Goal: Task Accomplishment & Management: Manage account settings

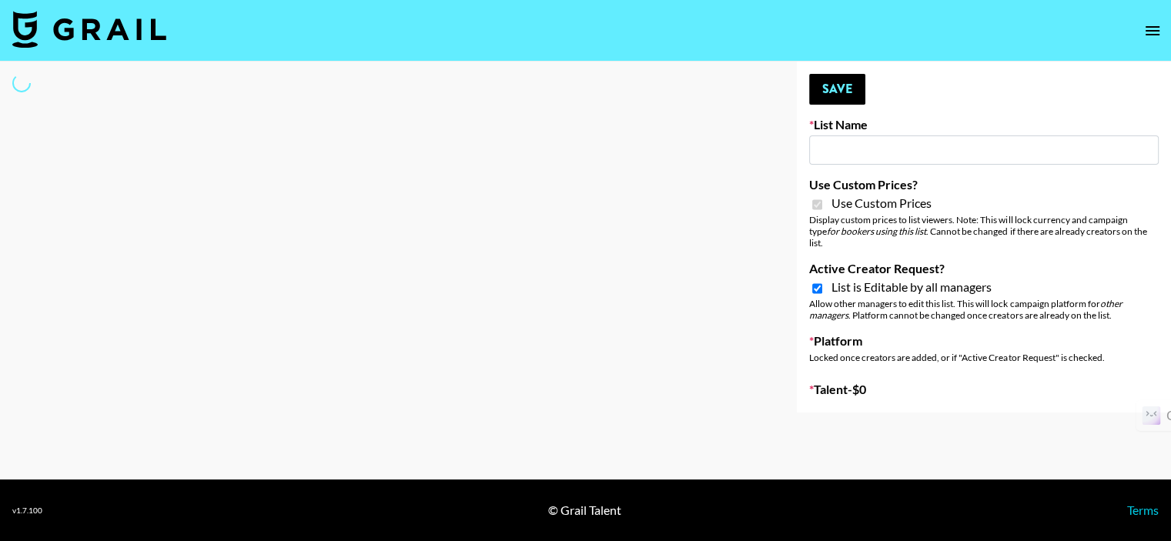
type input "Wavytalk ([DATE])"
checkbox input "true"
select select "Brand"
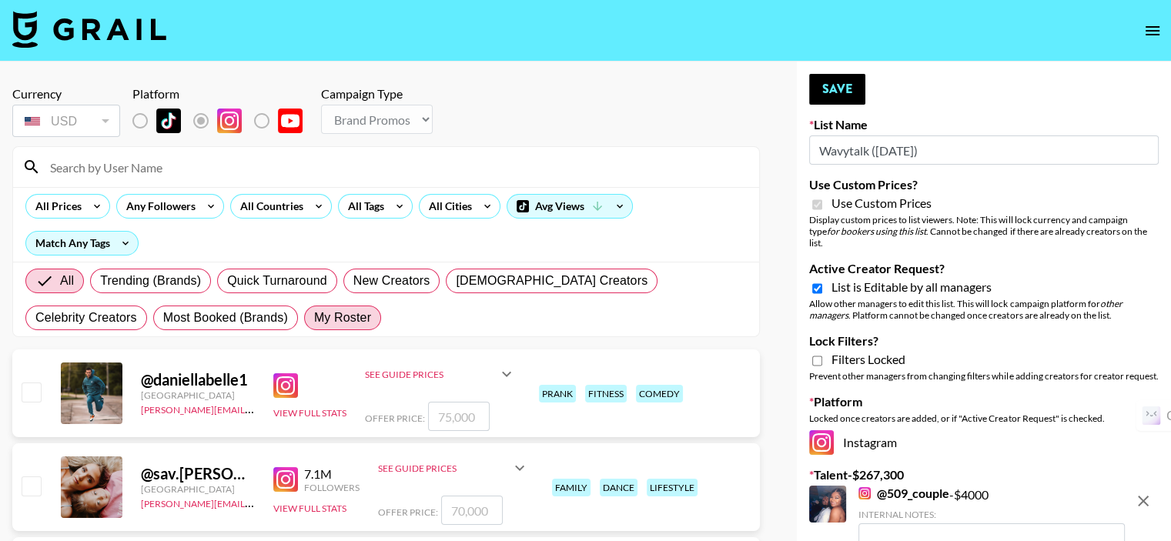
click at [314, 316] on span "My Roster" at bounding box center [342, 318] width 57 height 18
click at [314, 318] on input "My Roster" at bounding box center [314, 318] width 0 height 0
radio input "true"
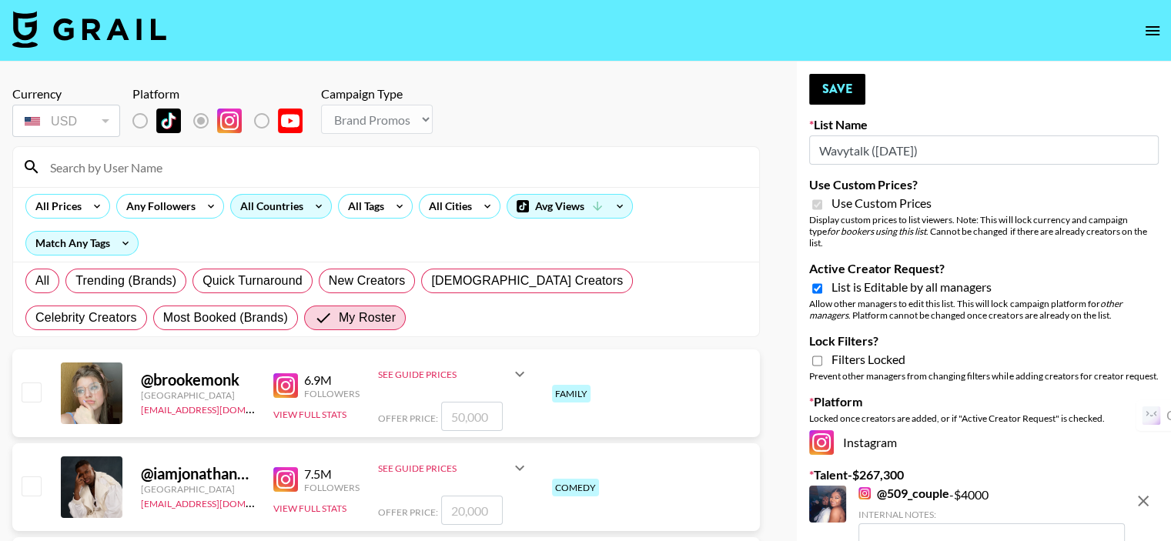
click at [252, 203] on div "All Countries" at bounding box center [268, 206] width 75 height 23
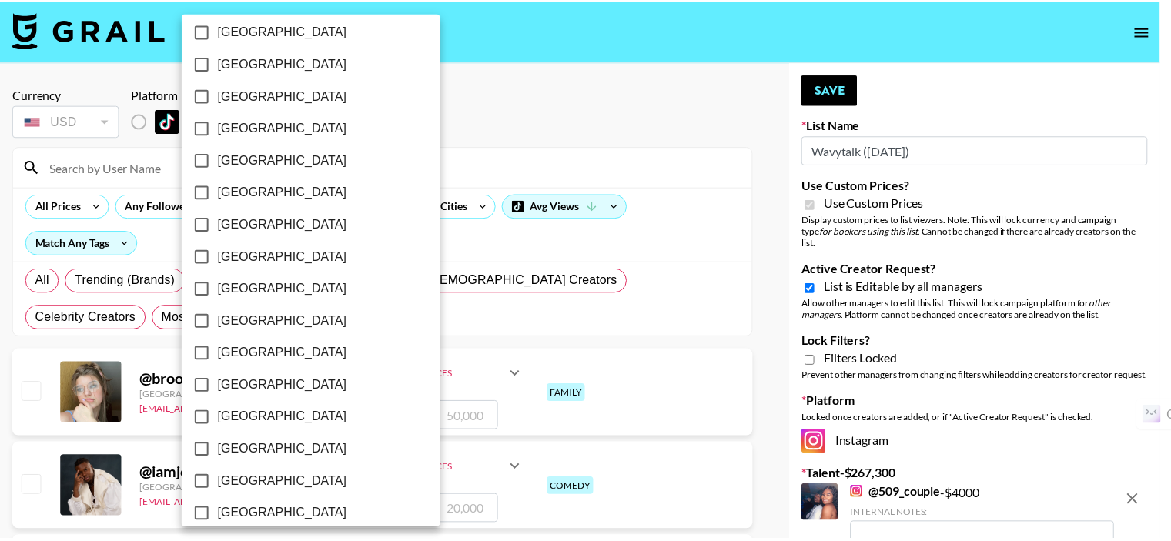
scroll to position [1253, 0]
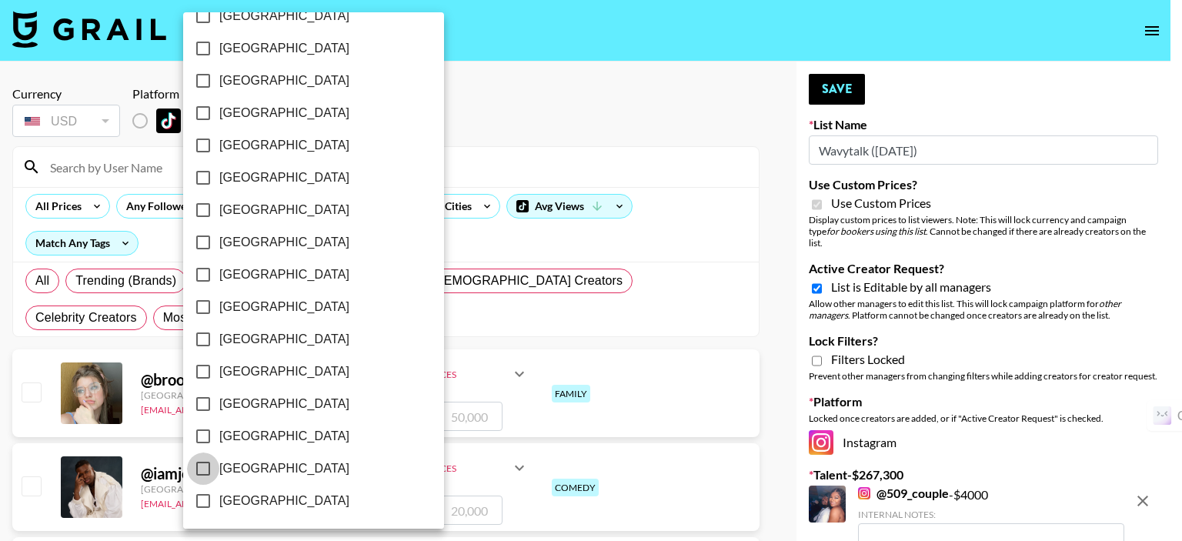
click at [203, 464] on input "[GEOGRAPHIC_DATA]" at bounding box center [203, 469] width 32 height 32
checkbox input "true"
click at [515, 105] on div at bounding box center [591, 270] width 1182 height 541
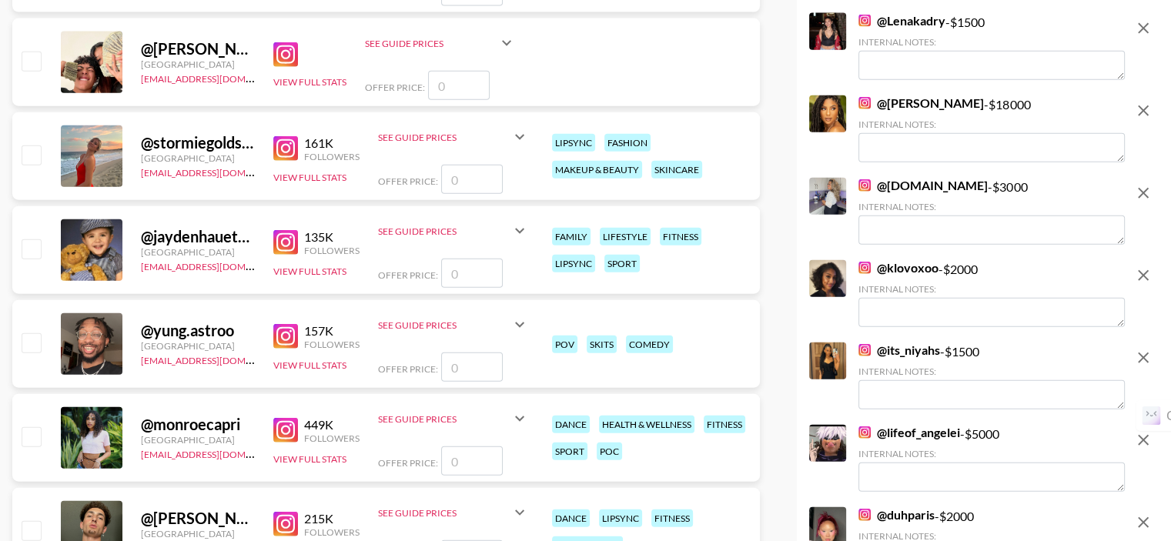
scroll to position [3849, 0]
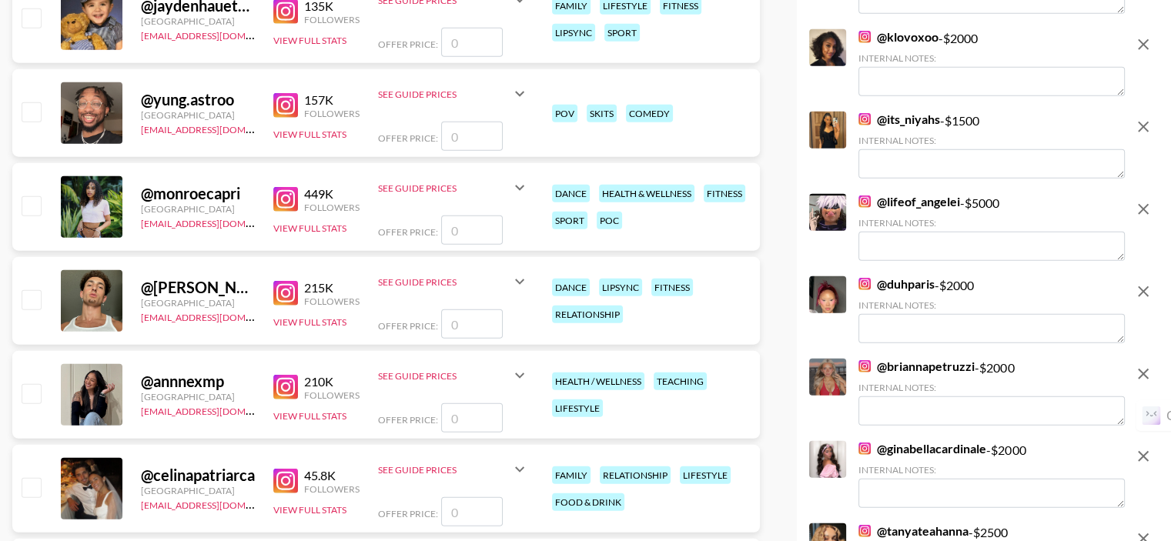
click at [464, 216] on input "number" at bounding box center [472, 230] width 62 height 29
type input "5"
checkbox input "true"
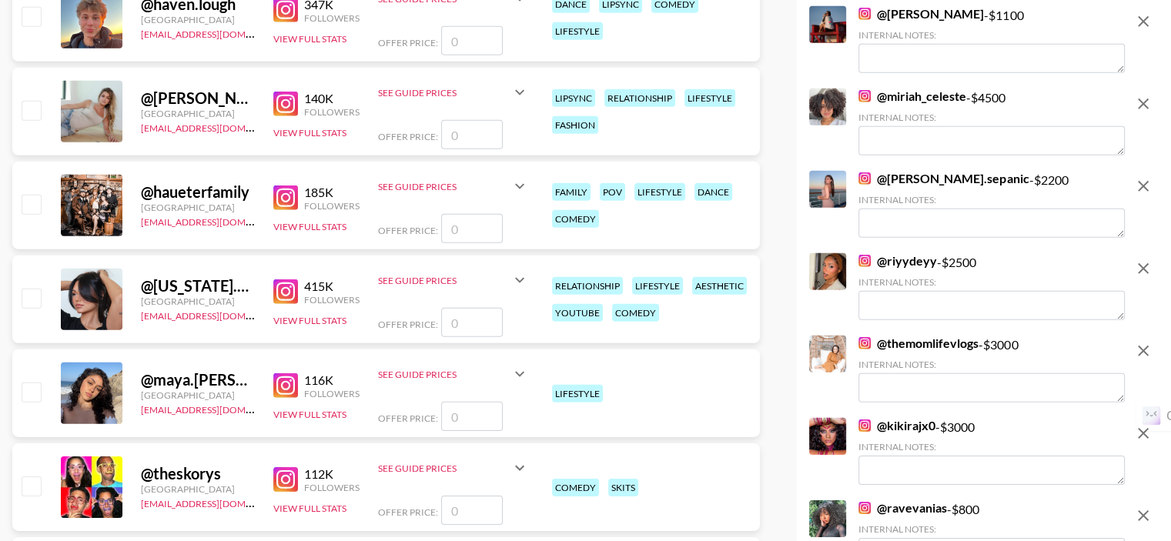
scroll to position [4926, 0]
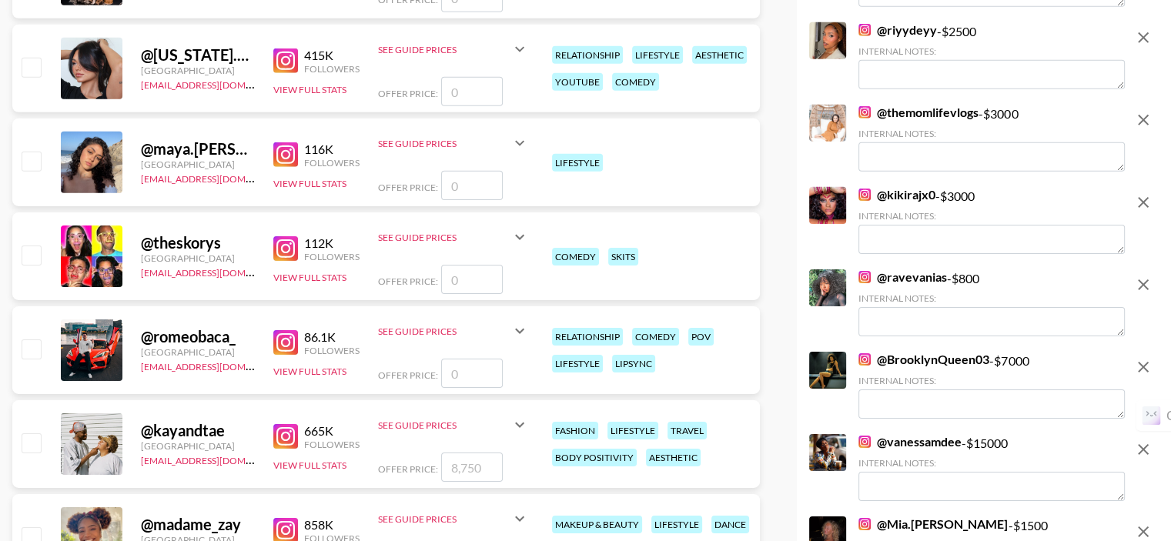
type input "5000"
click at [453, 171] on input "number" at bounding box center [472, 185] width 62 height 29
type input "3"
checkbox input "true"
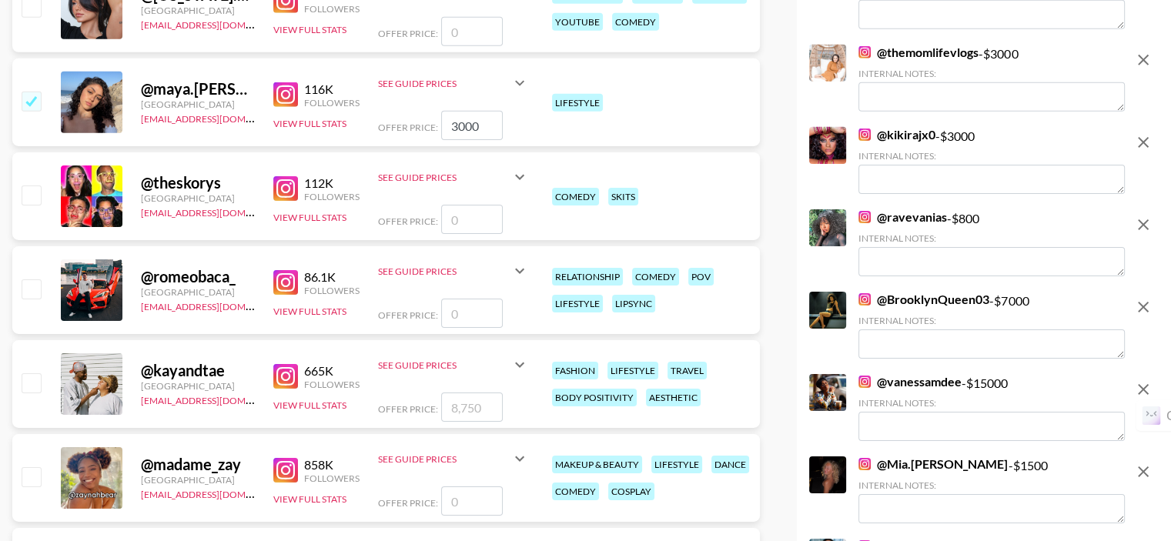
scroll to position [5157, 0]
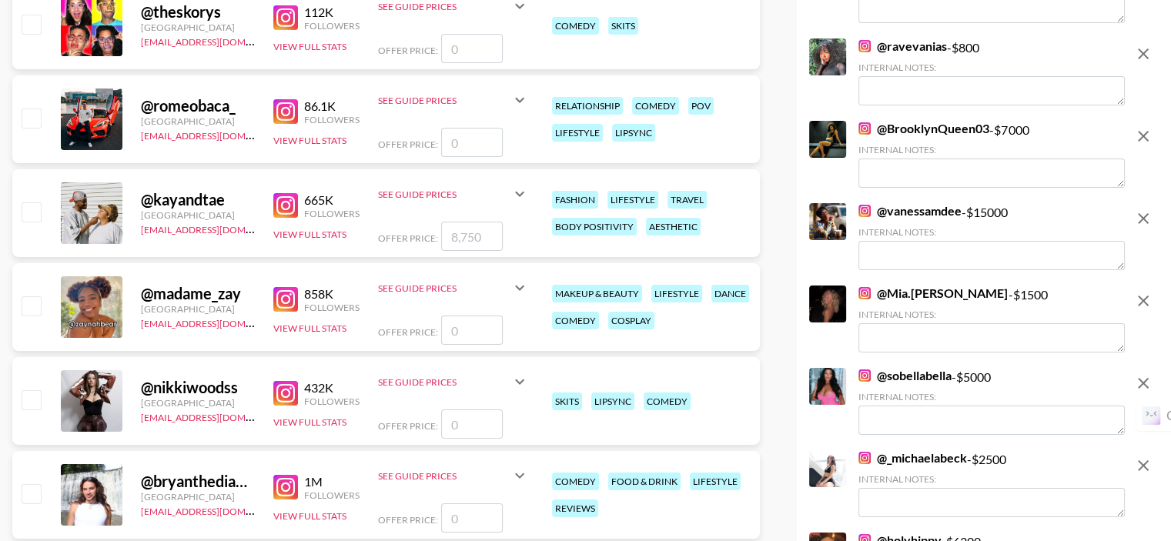
type input "3000"
click at [464, 316] on input "number" at bounding box center [472, 330] width 62 height 29
type input "7"
checkbox input "true"
type input "7000"
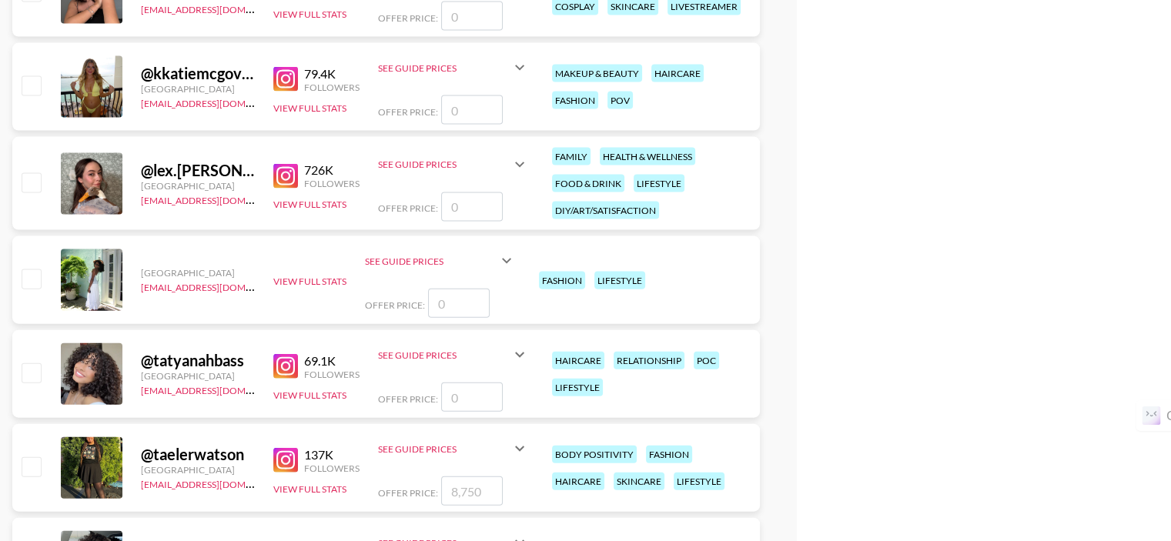
scroll to position [9313, 0]
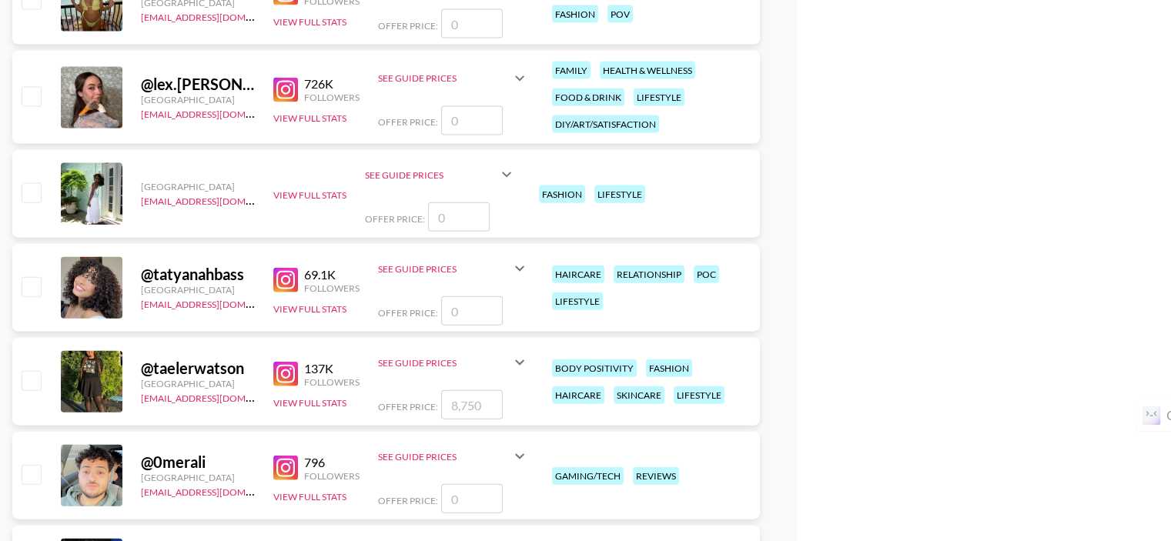
click at [490, 296] on input "number" at bounding box center [472, 310] width 62 height 29
type input "1"
checkbox input "true"
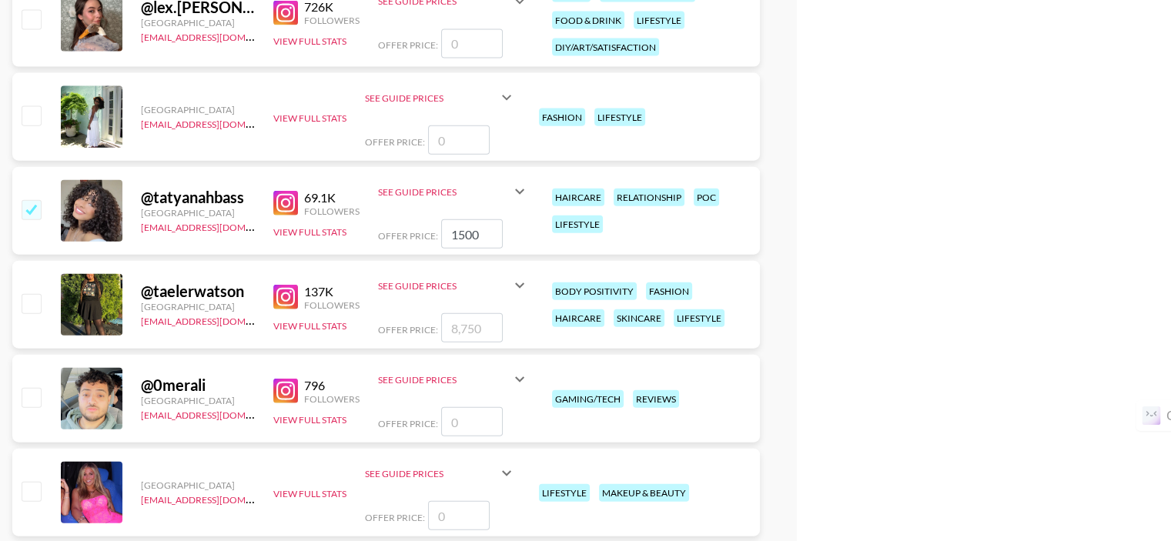
type input "1500"
click at [32, 294] on input "checkbox" at bounding box center [31, 303] width 18 height 18
checkbox input "true"
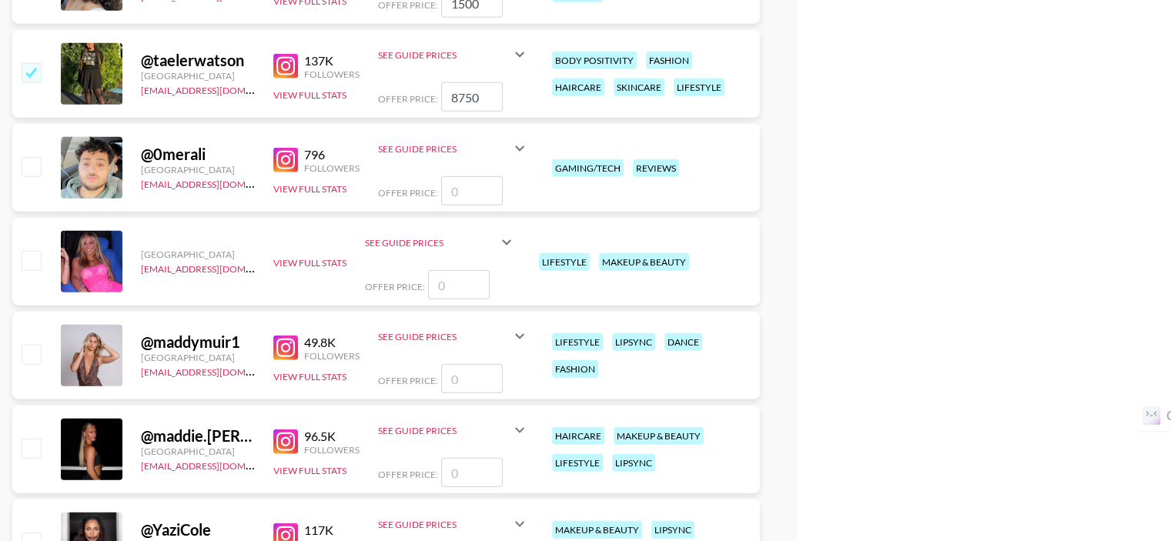
scroll to position [9544, 0]
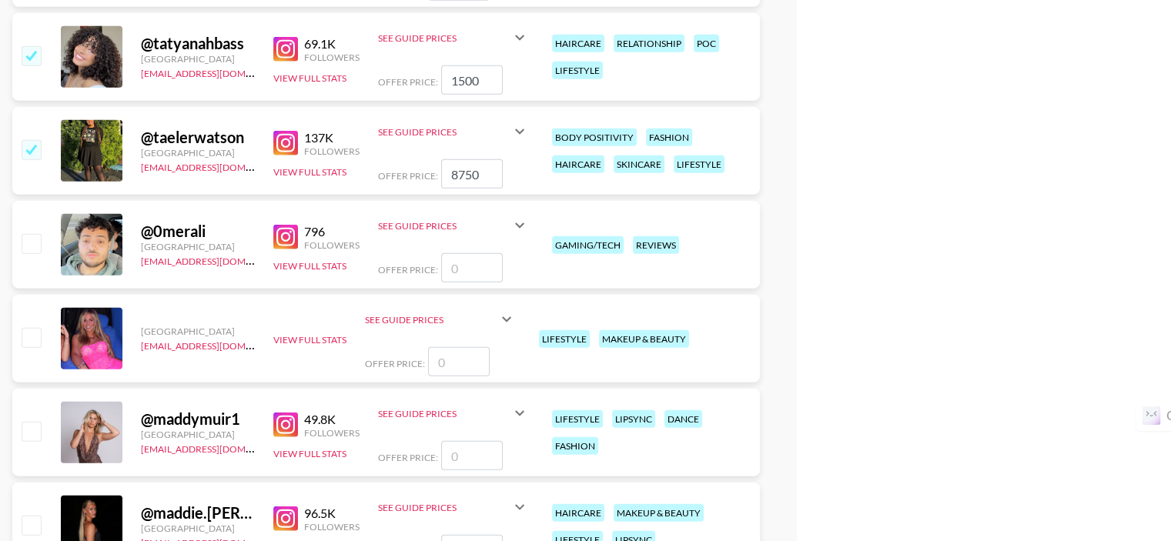
click at [453, 159] on input "8750" at bounding box center [472, 173] width 62 height 29
drag, startPoint x: 468, startPoint y: 137, endPoint x: 443, endPoint y: 138, distance: 25.4
click at [443, 159] on input "8750" at bounding box center [472, 173] width 62 height 29
type input "5000"
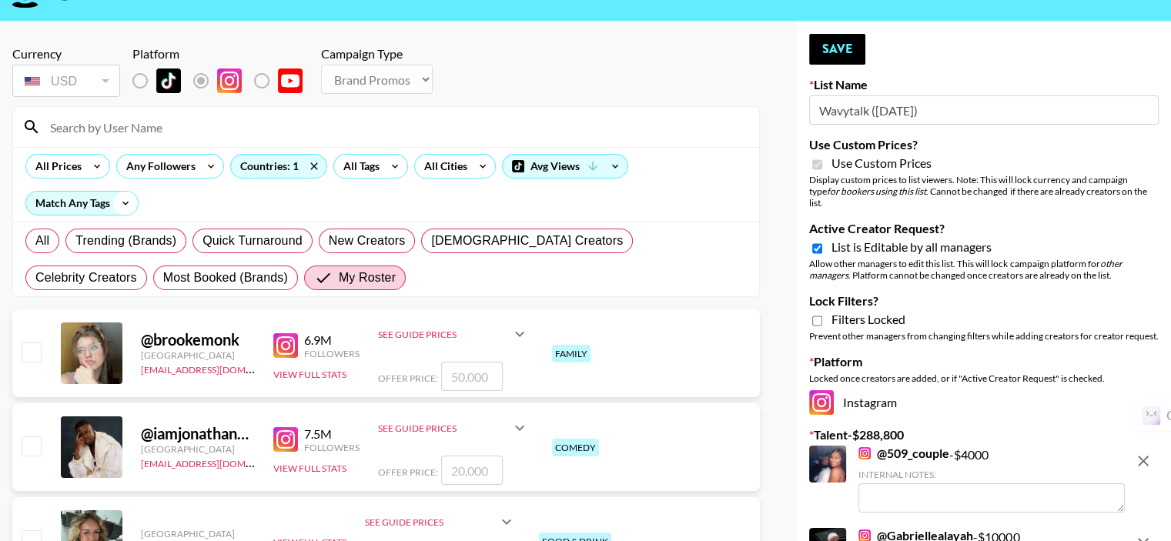
scroll to position [0, 0]
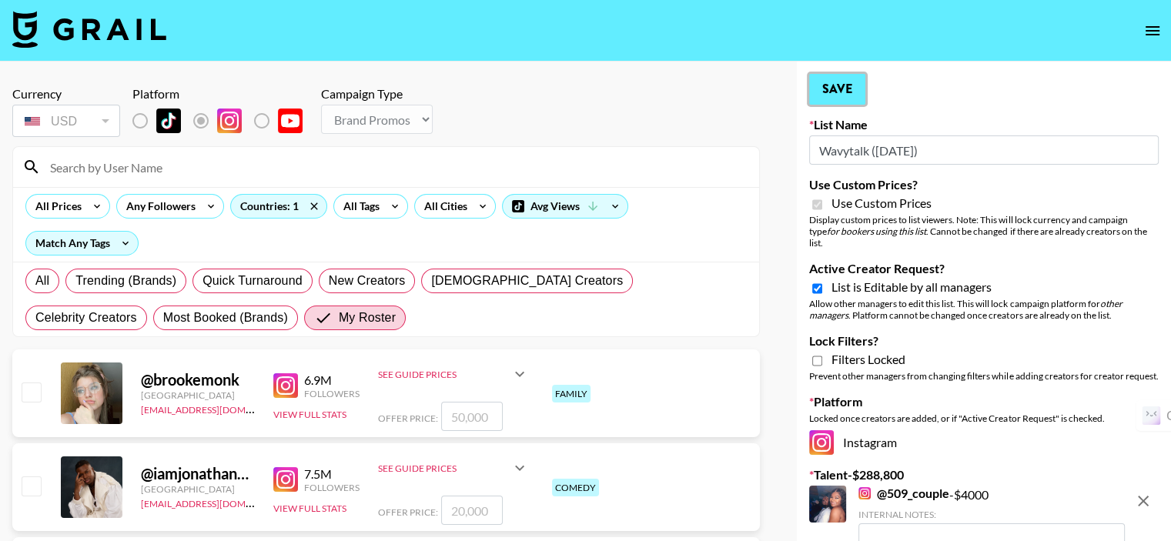
click at [816, 95] on button "Save" at bounding box center [837, 89] width 56 height 31
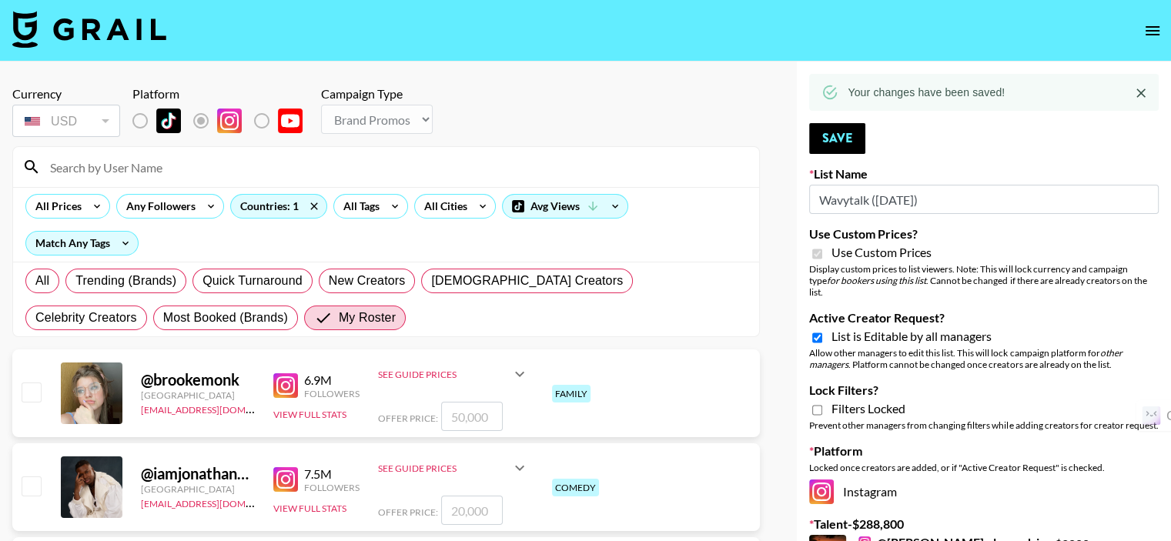
click at [1135, 92] on icon "Close" at bounding box center [1140, 92] width 15 height 15
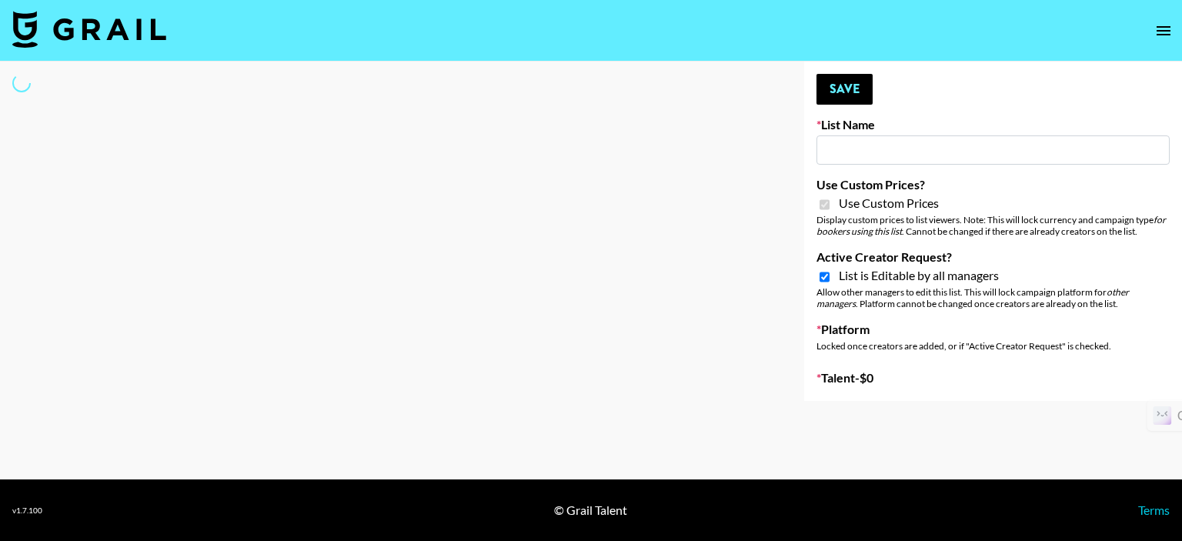
type input "Dietary Supp Brand"
checkbox input "true"
select select "Brand"
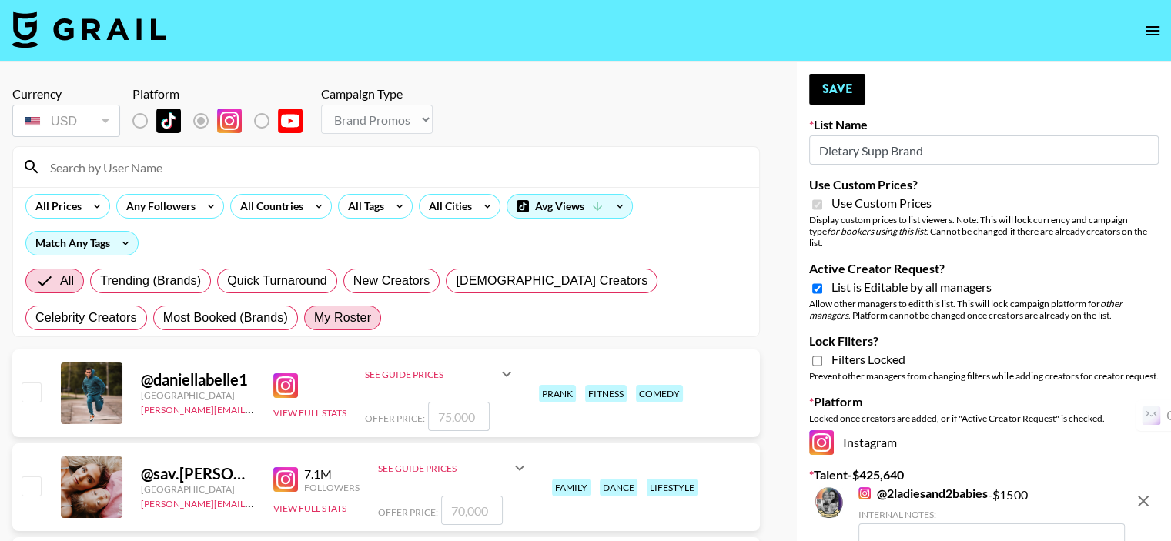
click at [314, 323] on span "My Roster" at bounding box center [342, 318] width 57 height 18
click at [314, 318] on input "My Roster" at bounding box center [314, 318] width 0 height 0
radio input "true"
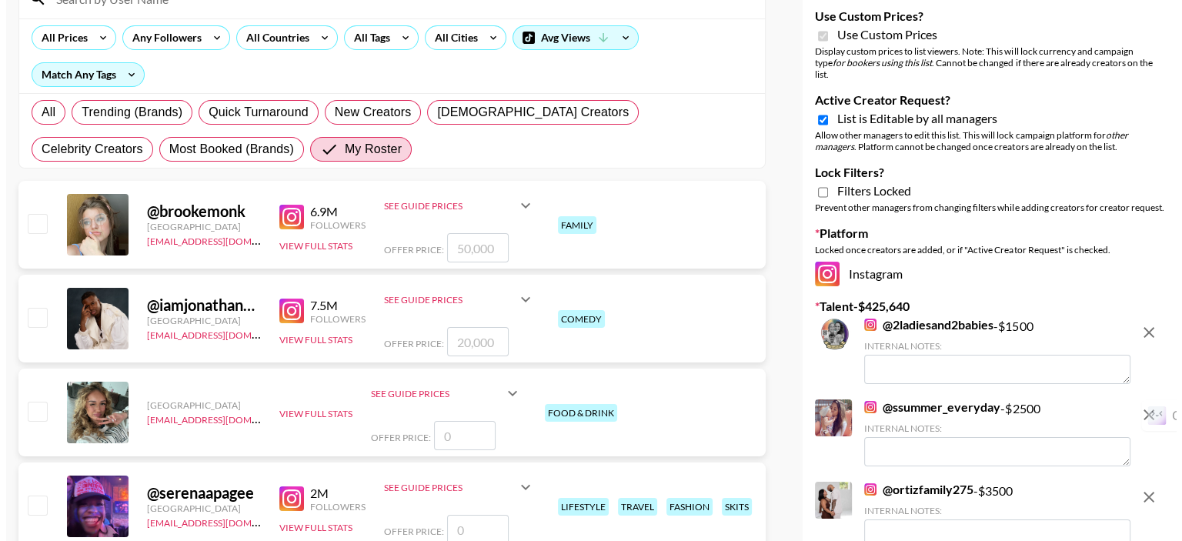
scroll to position [77, 0]
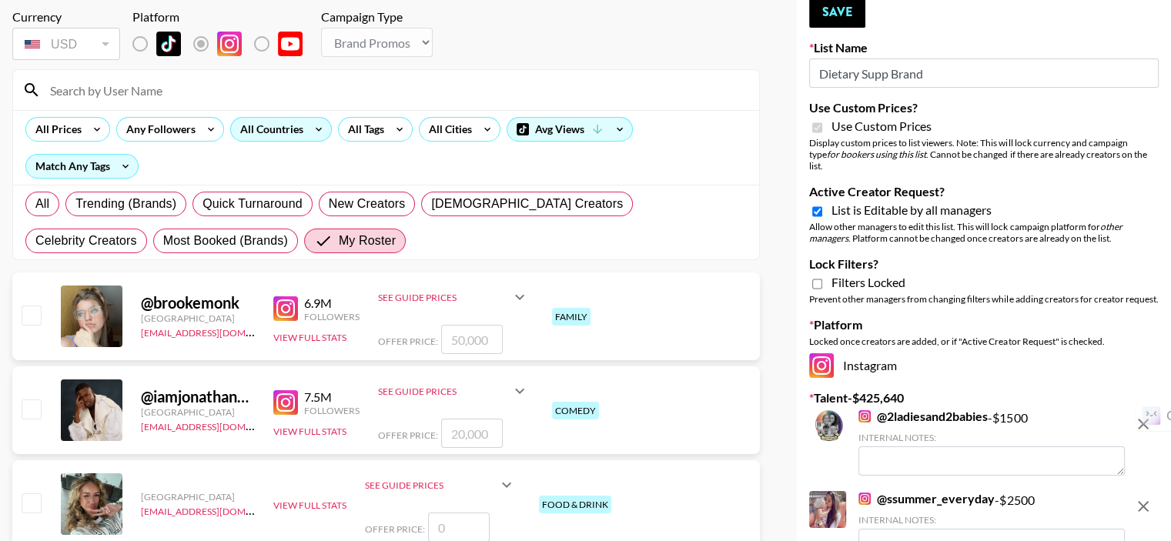
click at [252, 132] on div "All Countries" at bounding box center [268, 129] width 75 height 23
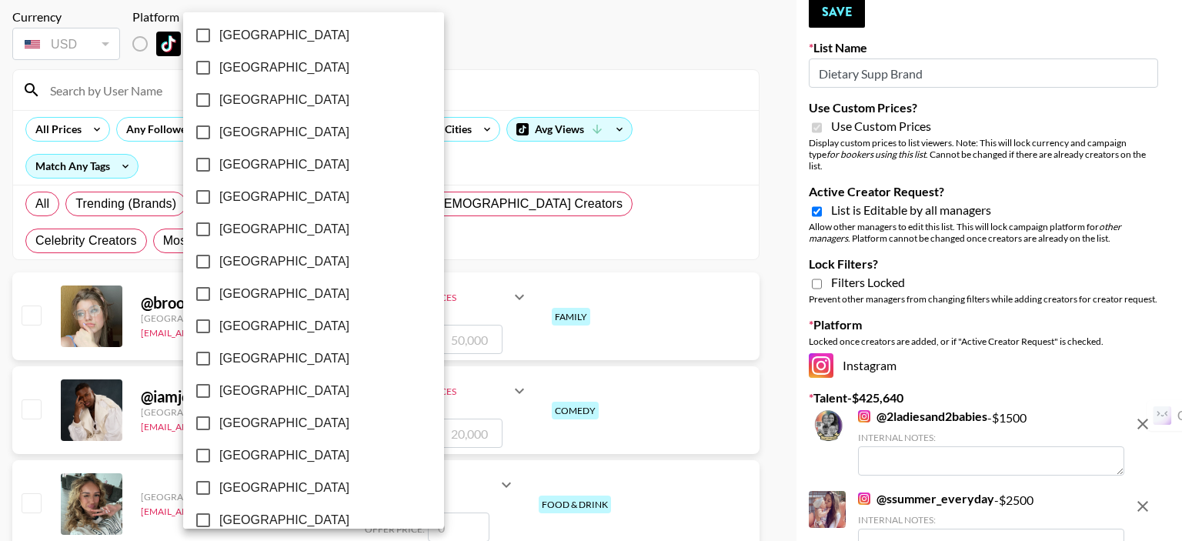
scroll to position [1253, 0]
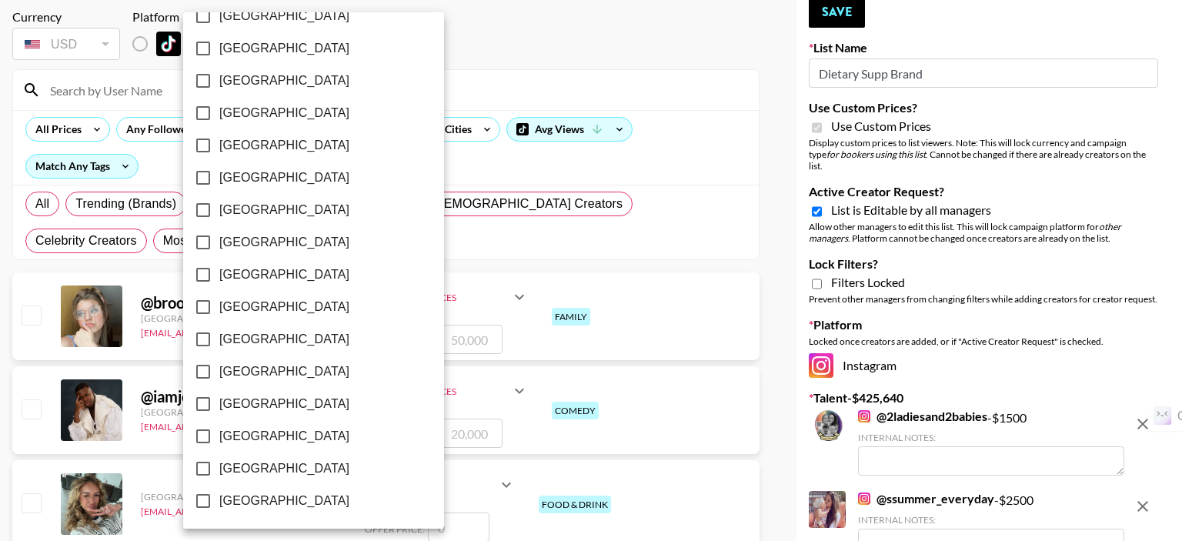
click at [238, 464] on span "[GEOGRAPHIC_DATA]" at bounding box center [284, 469] width 130 height 18
click at [219, 464] on input "[GEOGRAPHIC_DATA]" at bounding box center [203, 469] width 32 height 32
checkbox input "true"
click at [423, 86] on div at bounding box center [591, 270] width 1182 height 541
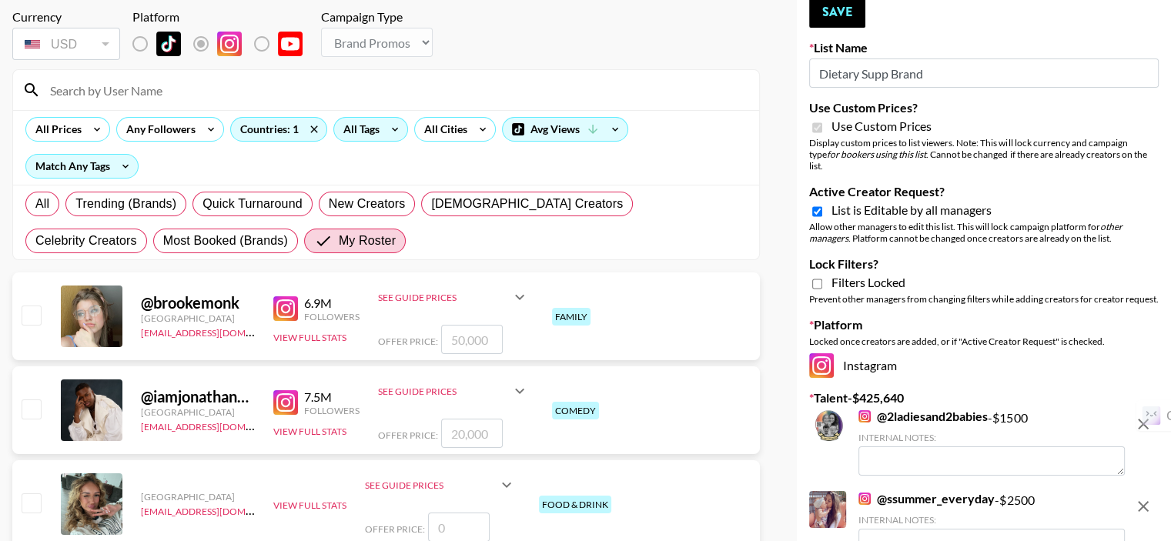
click at [366, 132] on div "All Tags" at bounding box center [358, 129] width 48 height 23
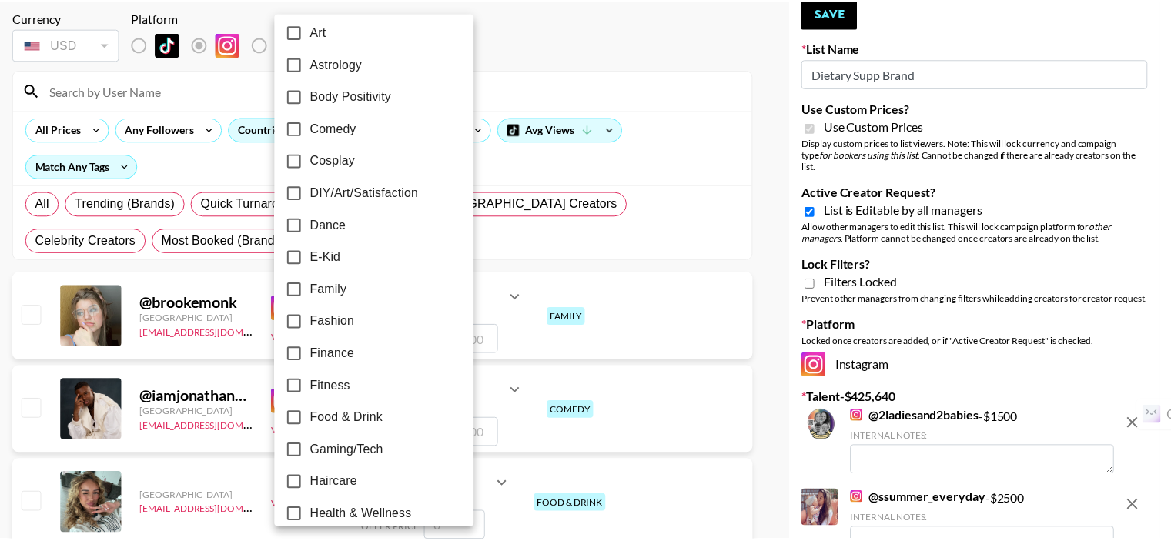
scroll to position [231, 0]
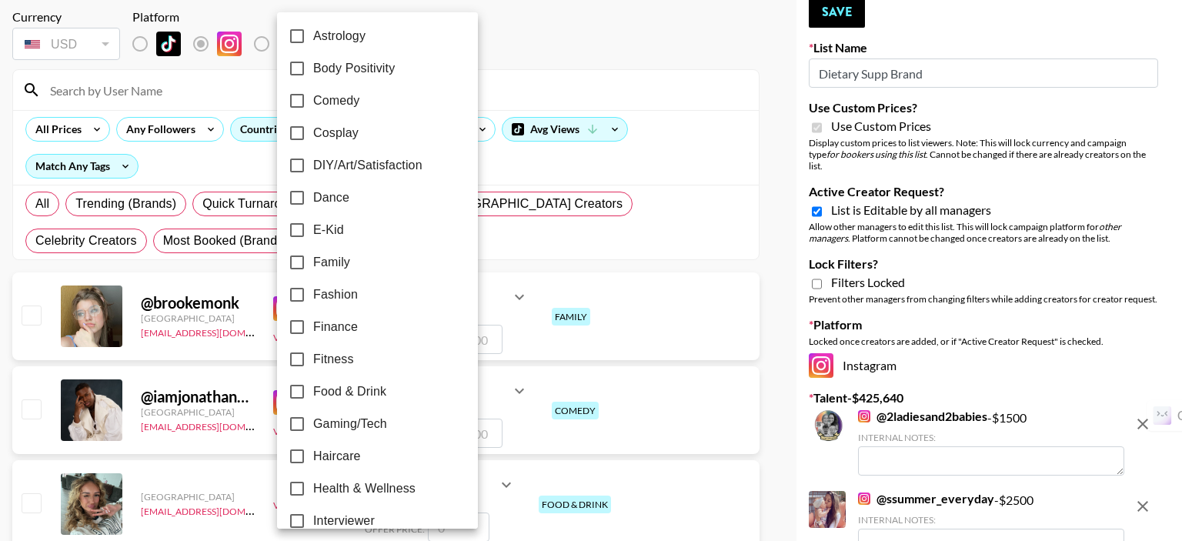
click at [332, 264] on span "Family" at bounding box center [331, 262] width 37 height 18
click at [313, 264] on input "Family" at bounding box center [297, 262] width 32 height 32
checkbox input "true"
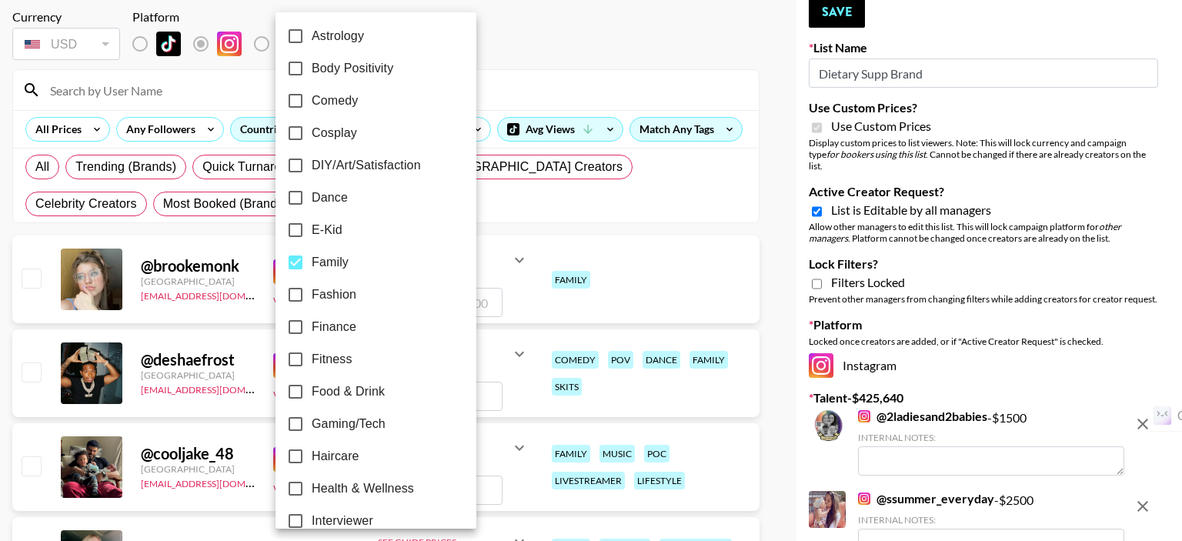
click at [320, 483] on span "Health & Wellness" at bounding box center [363, 489] width 102 height 18
click at [312, 483] on input "Health & Wellness" at bounding box center [295, 489] width 32 height 32
checkbox input "true"
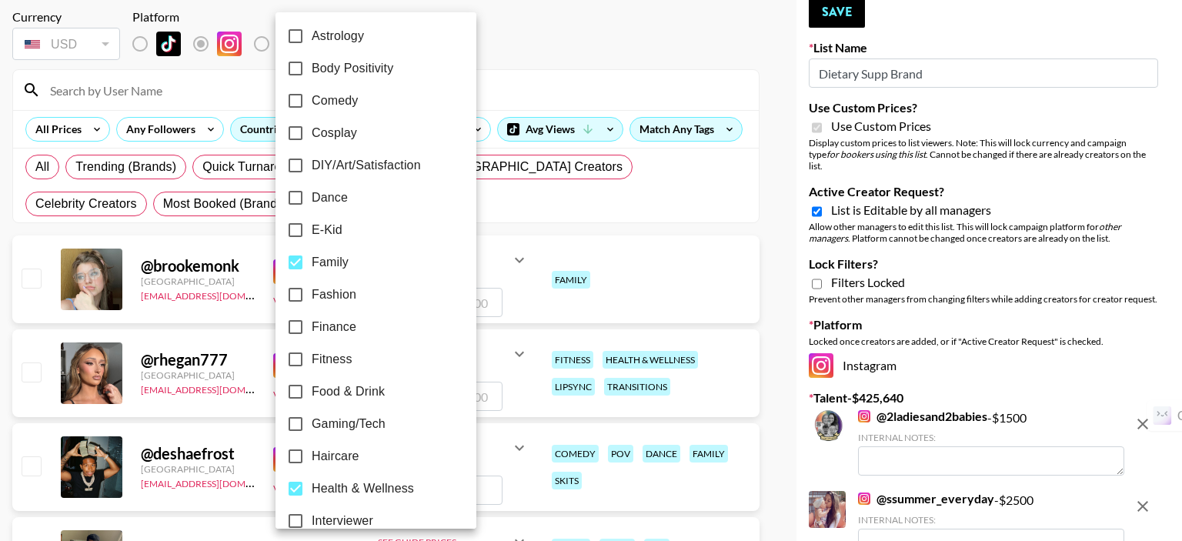
click at [490, 64] on div at bounding box center [591, 270] width 1182 height 541
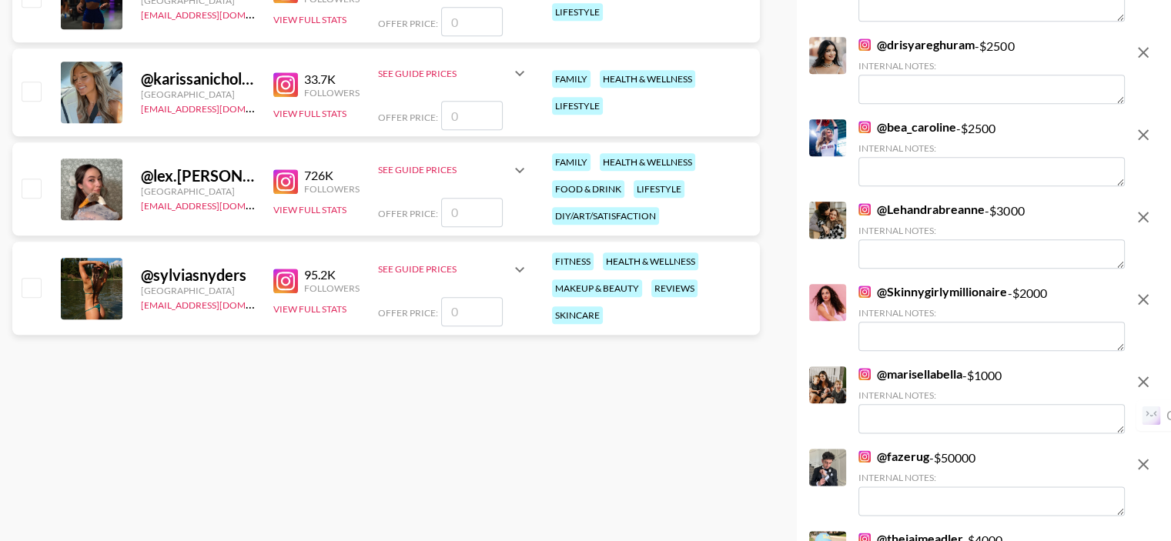
scroll to position [1770, 0]
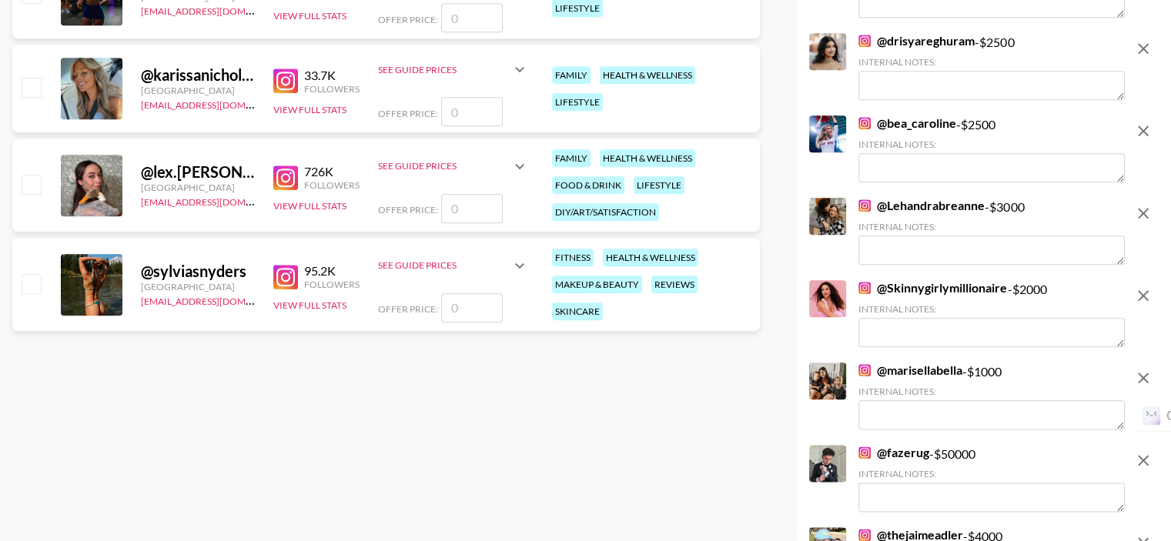
click at [462, 212] on input "number" at bounding box center [472, 208] width 62 height 29
type input "5"
checkbox input "true"
click at [450, 209] on input "5000" at bounding box center [472, 208] width 62 height 29
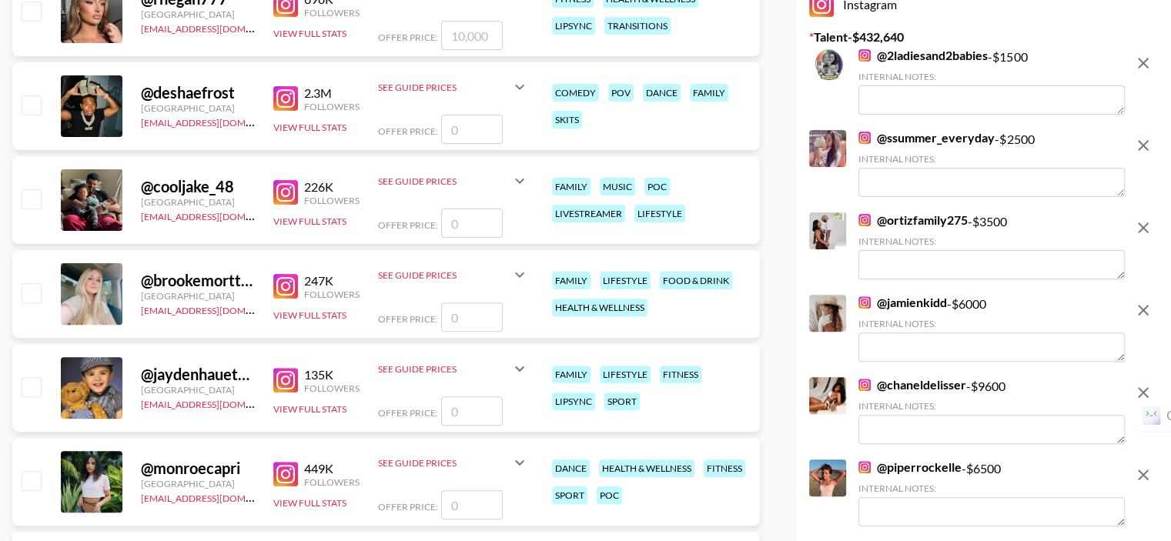
scroll to position [0, 0]
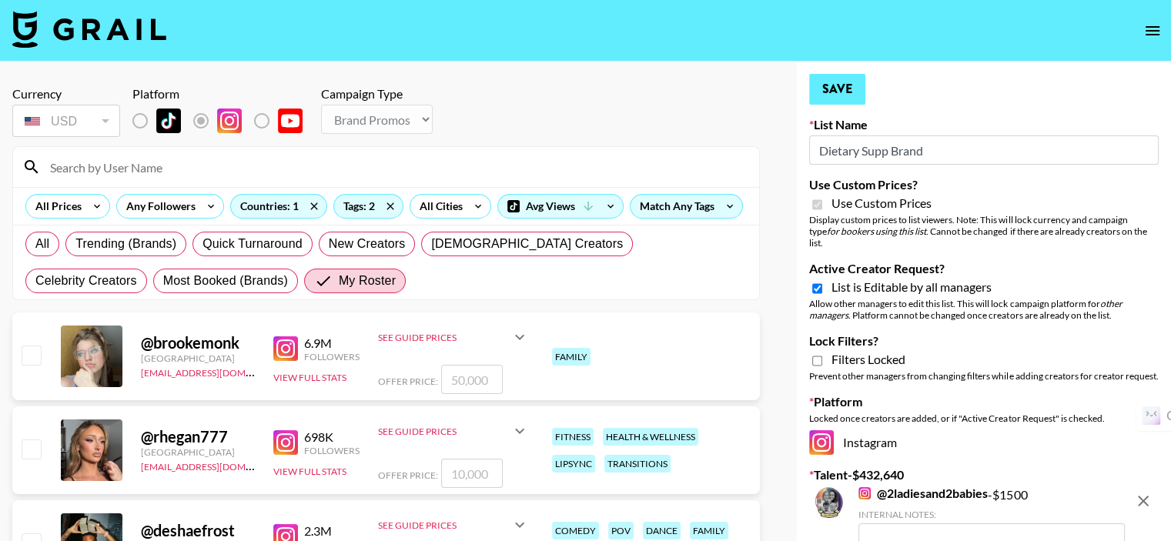
type input "7000"
click at [838, 95] on button "Save" at bounding box center [837, 89] width 56 height 31
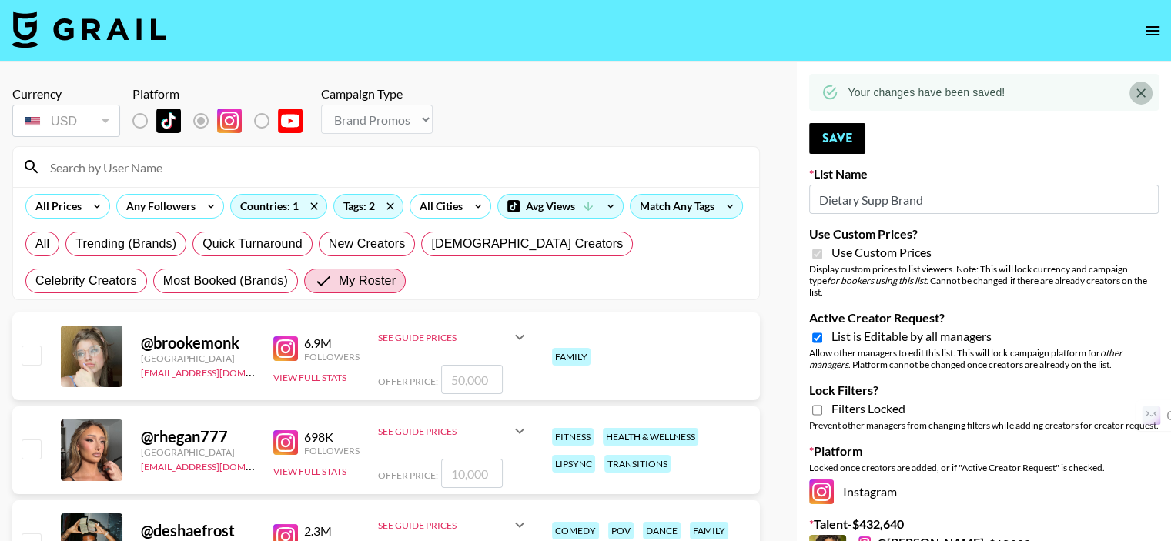
click at [1135, 93] on icon "Close" at bounding box center [1140, 92] width 15 height 15
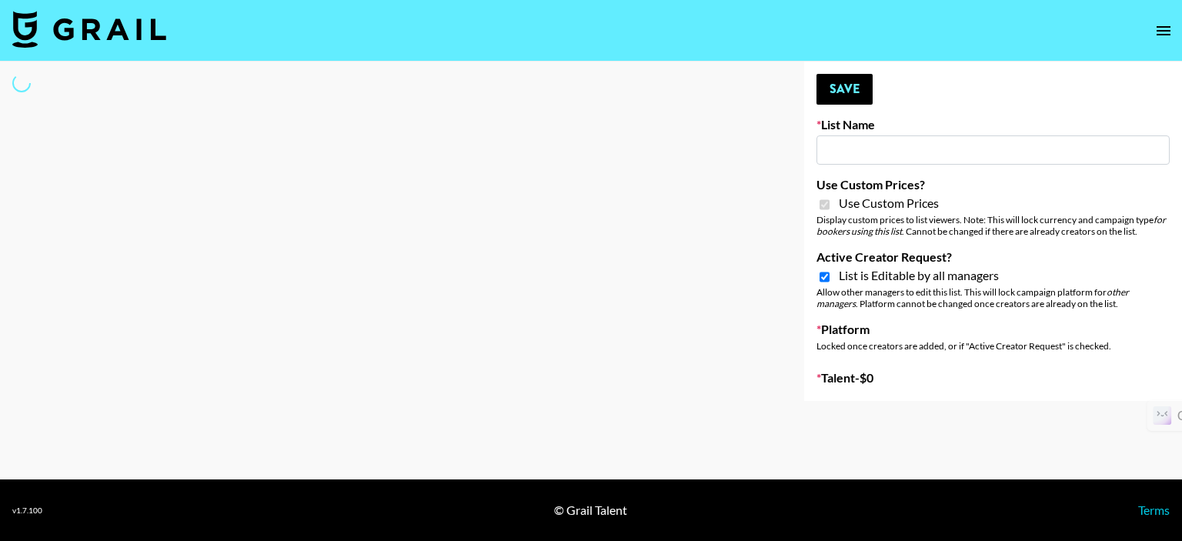
type input "Kids / Toy Accounts"
checkbox input "true"
select select "Brand"
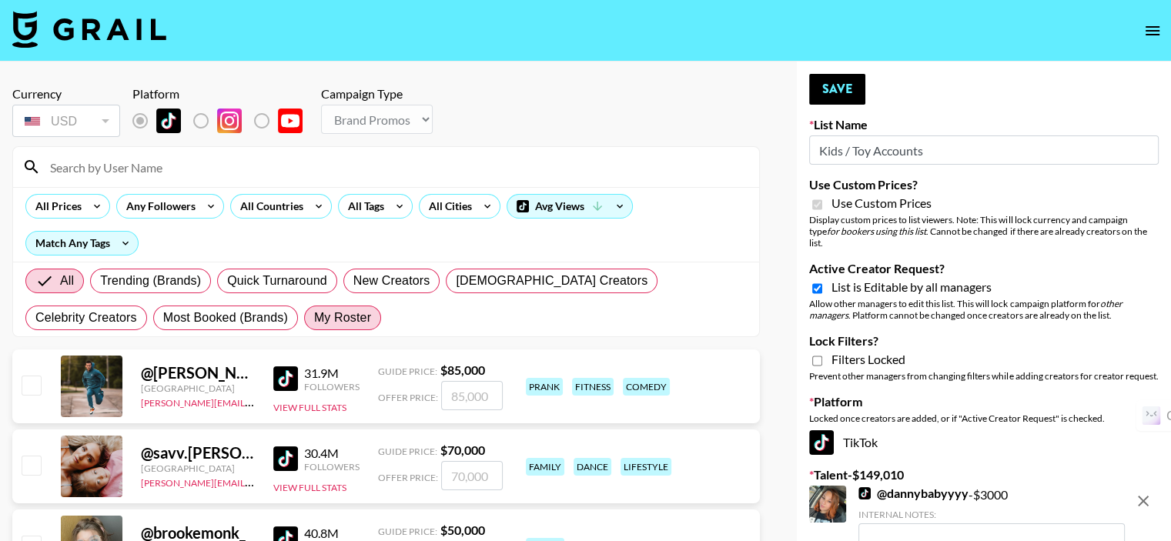
click at [314, 313] on span "My Roster" at bounding box center [342, 318] width 57 height 18
click at [314, 318] on input "My Roster" at bounding box center [314, 318] width 0 height 0
radio input "true"
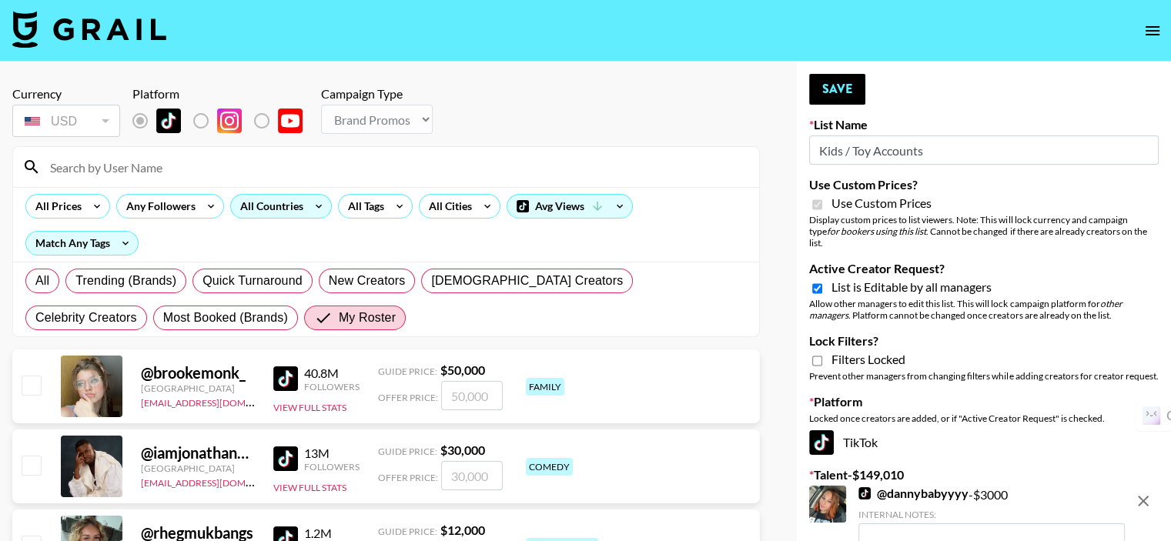
click at [249, 207] on div "All Countries" at bounding box center [268, 206] width 75 height 23
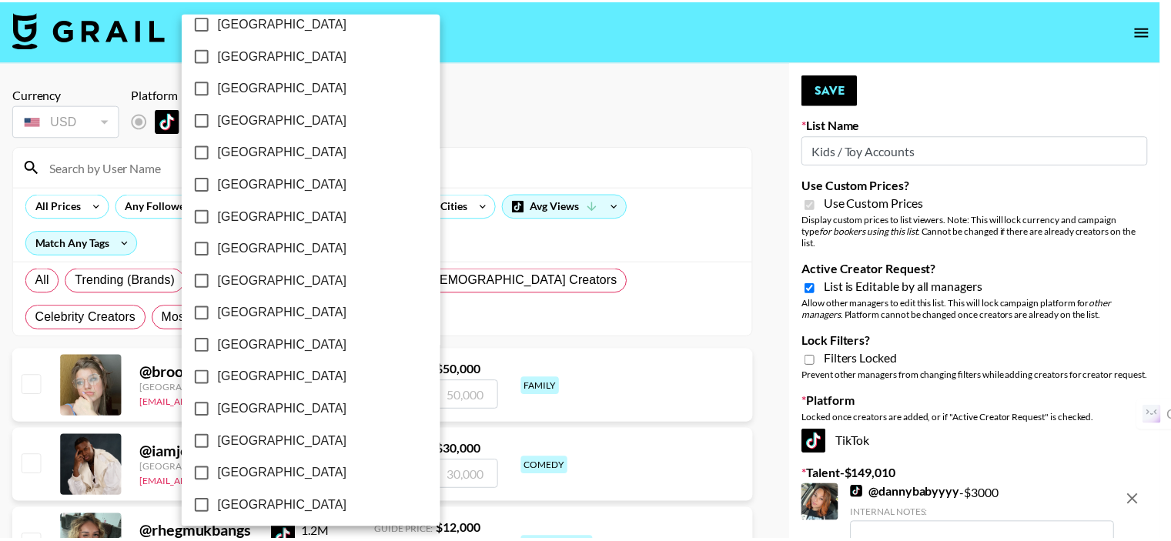
scroll to position [1253, 0]
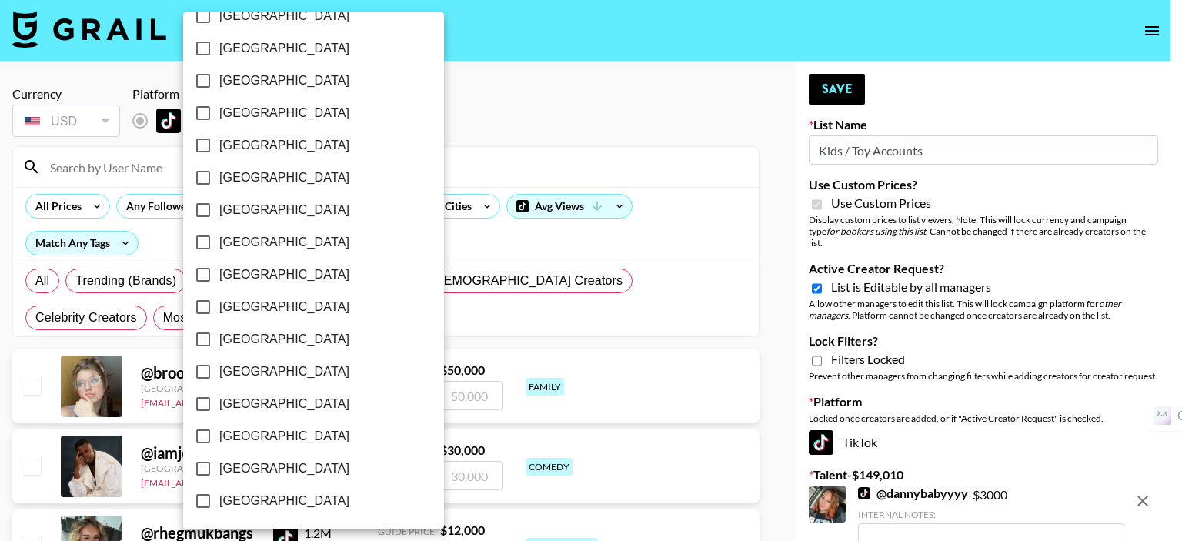
click at [237, 463] on span "[GEOGRAPHIC_DATA]" at bounding box center [284, 469] width 130 height 18
click at [219, 463] on input "[GEOGRAPHIC_DATA]" at bounding box center [203, 469] width 32 height 32
checkbox input "true"
click at [433, 178] on div at bounding box center [591, 270] width 1182 height 541
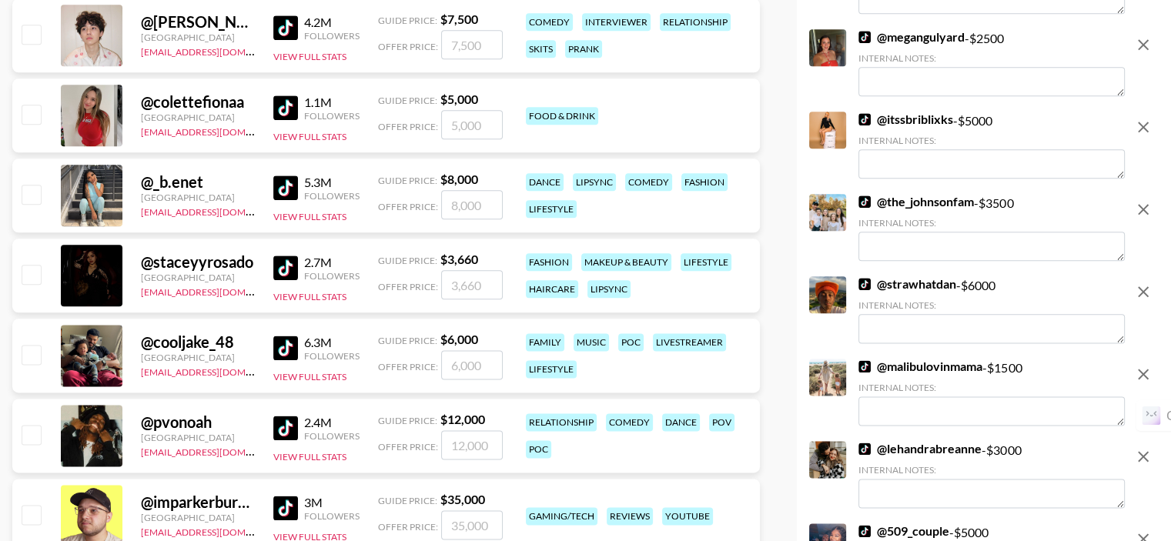
scroll to position [2078, 0]
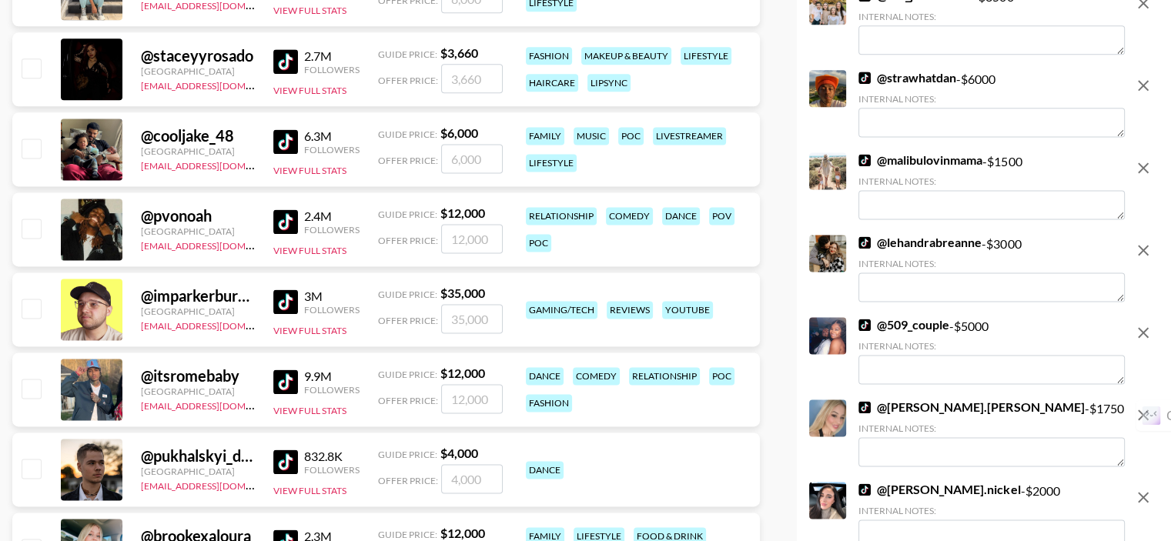
click at [32, 139] on input "checkbox" at bounding box center [31, 148] width 18 height 18
checkbox input "false"
click at [28, 139] on input "checkbox" at bounding box center [31, 148] width 18 height 18
checkbox input "true"
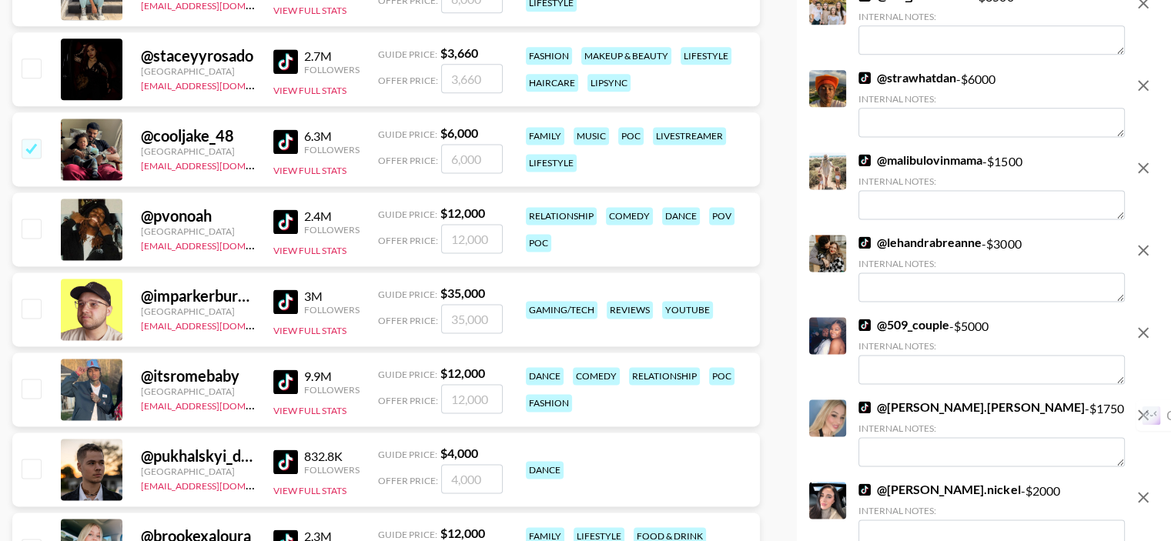
type input "6000"
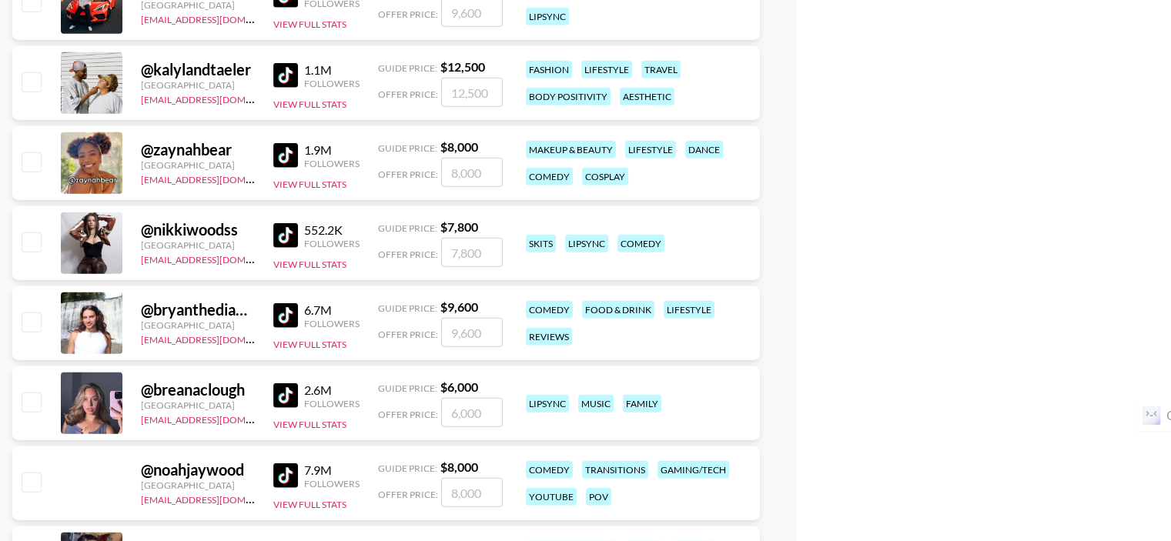
scroll to position [4618, 0]
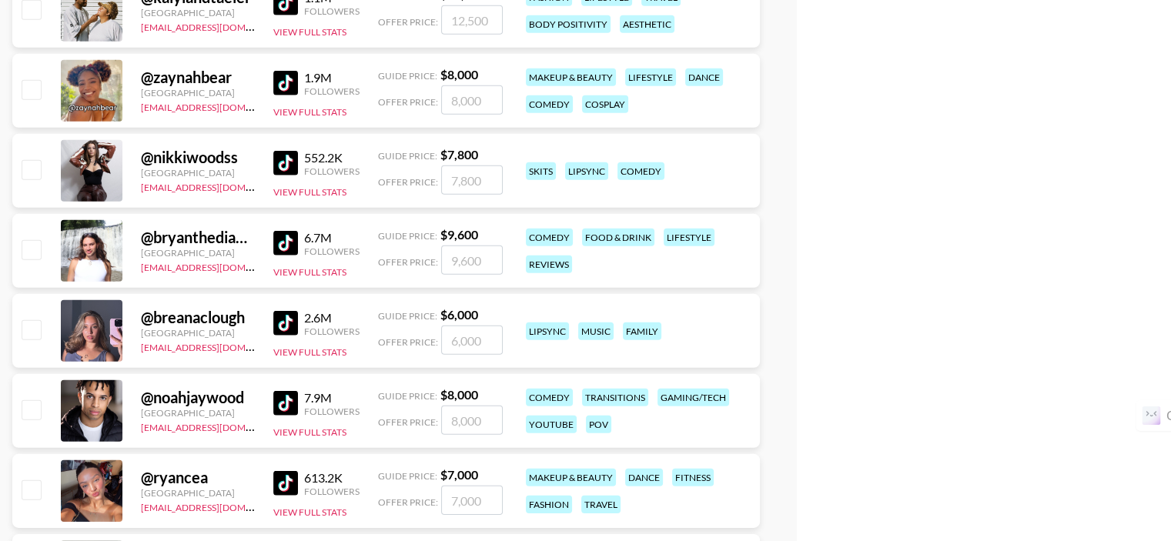
click at [28, 320] on input "checkbox" at bounding box center [31, 329] width 18 height 18
checkbox input "true"
type input "6000"
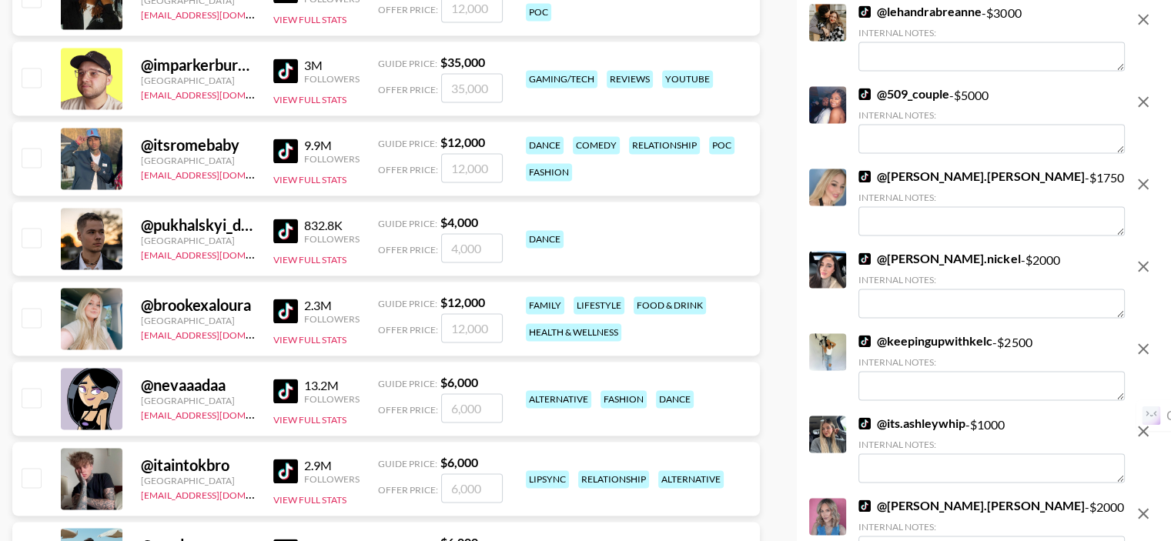
scroll to position [2386, 0]
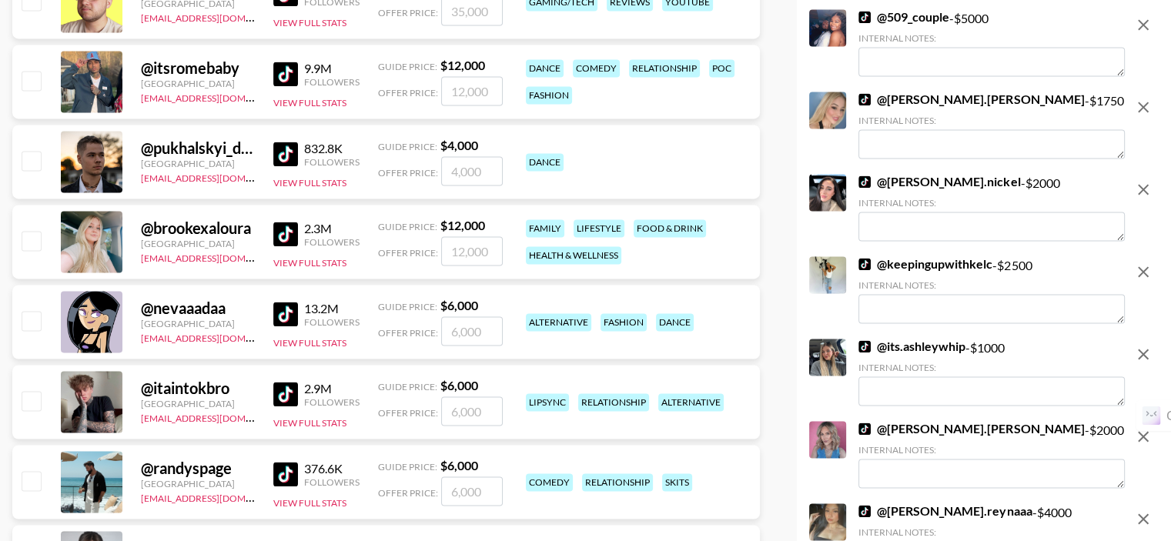
click at [32, 231] on input "checkbox" at bounding box center [31, 240] width 18 height 18
checkbox input "true"
type input "12000"
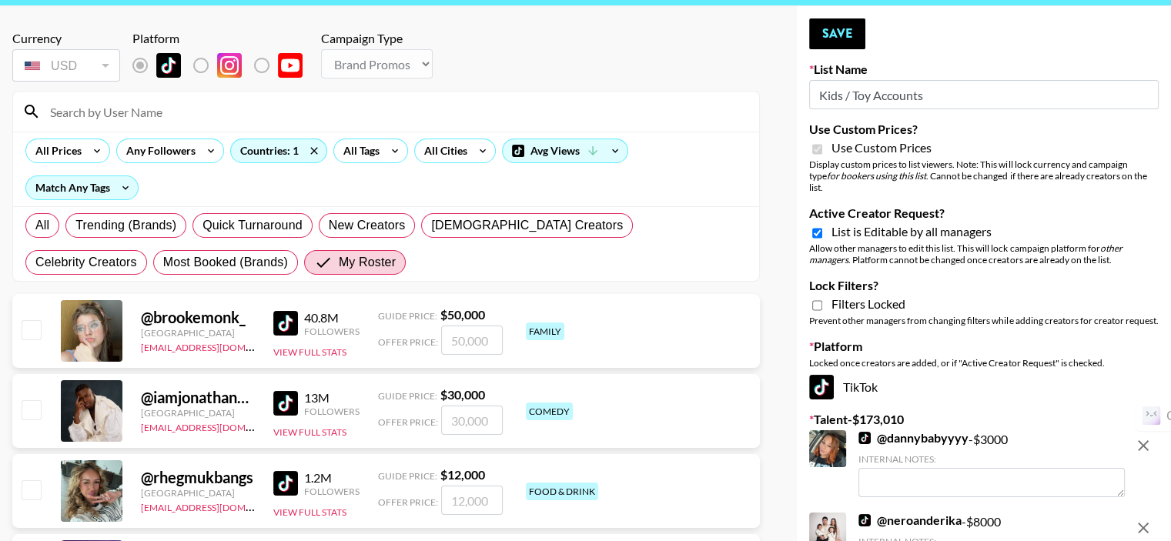
scroll to position [0, 0]
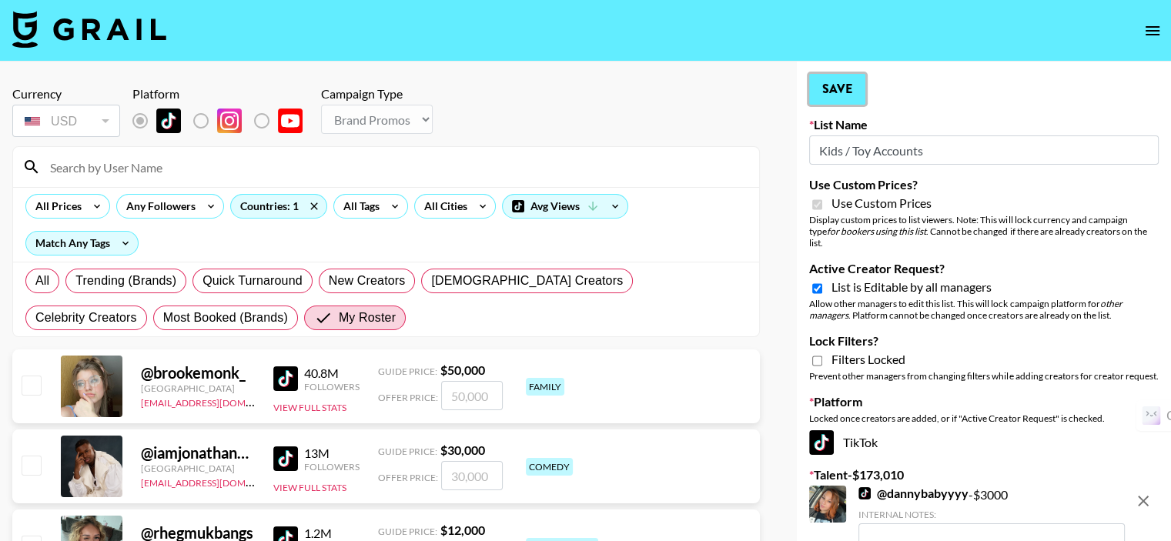
click at [836, 88] on button "Save" at bounding box center [837, 89] width 56 height 31
